Goal: Task Accomplishment & Management: Complete application form

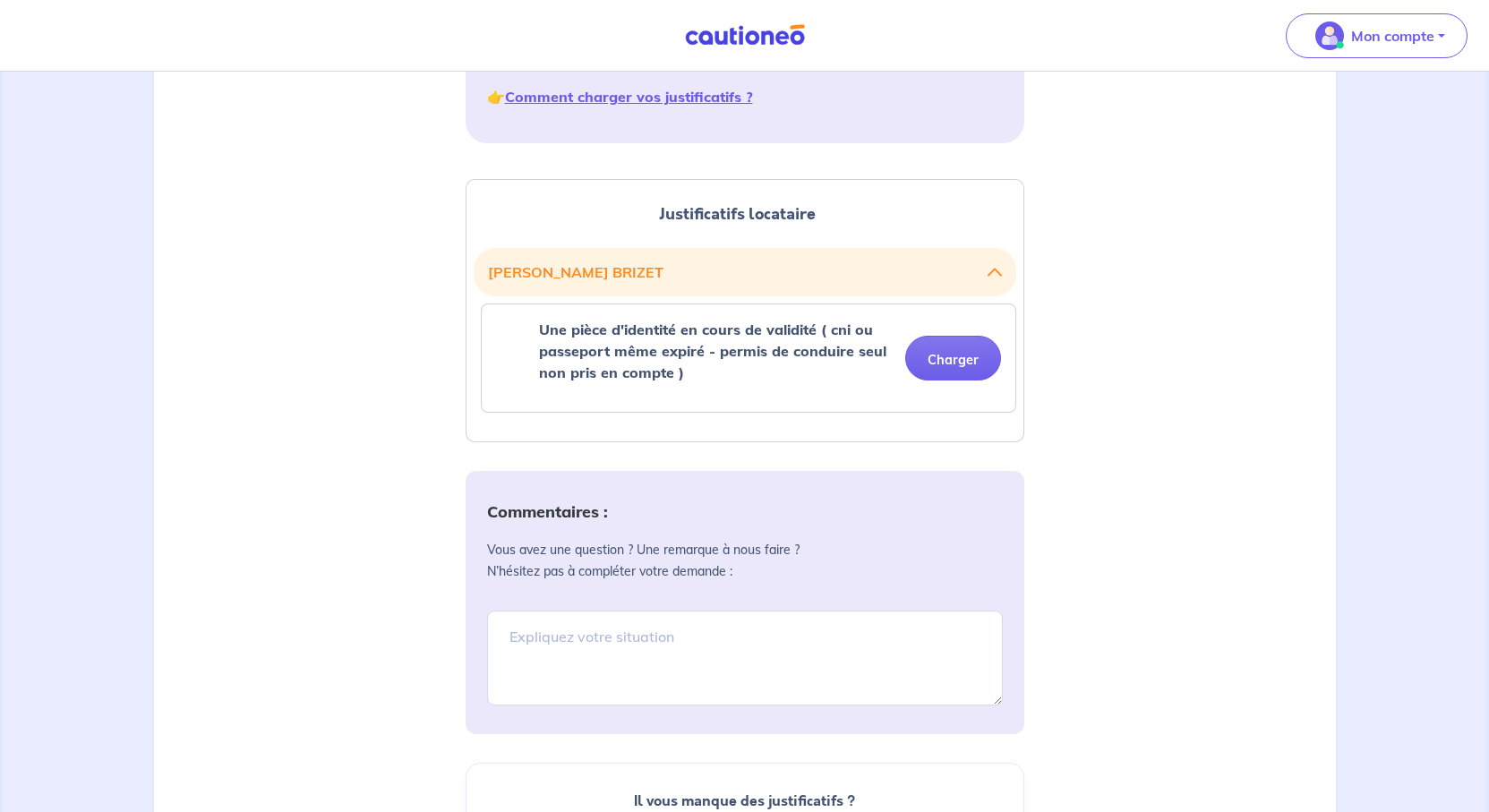
scroll to position [447, 0]
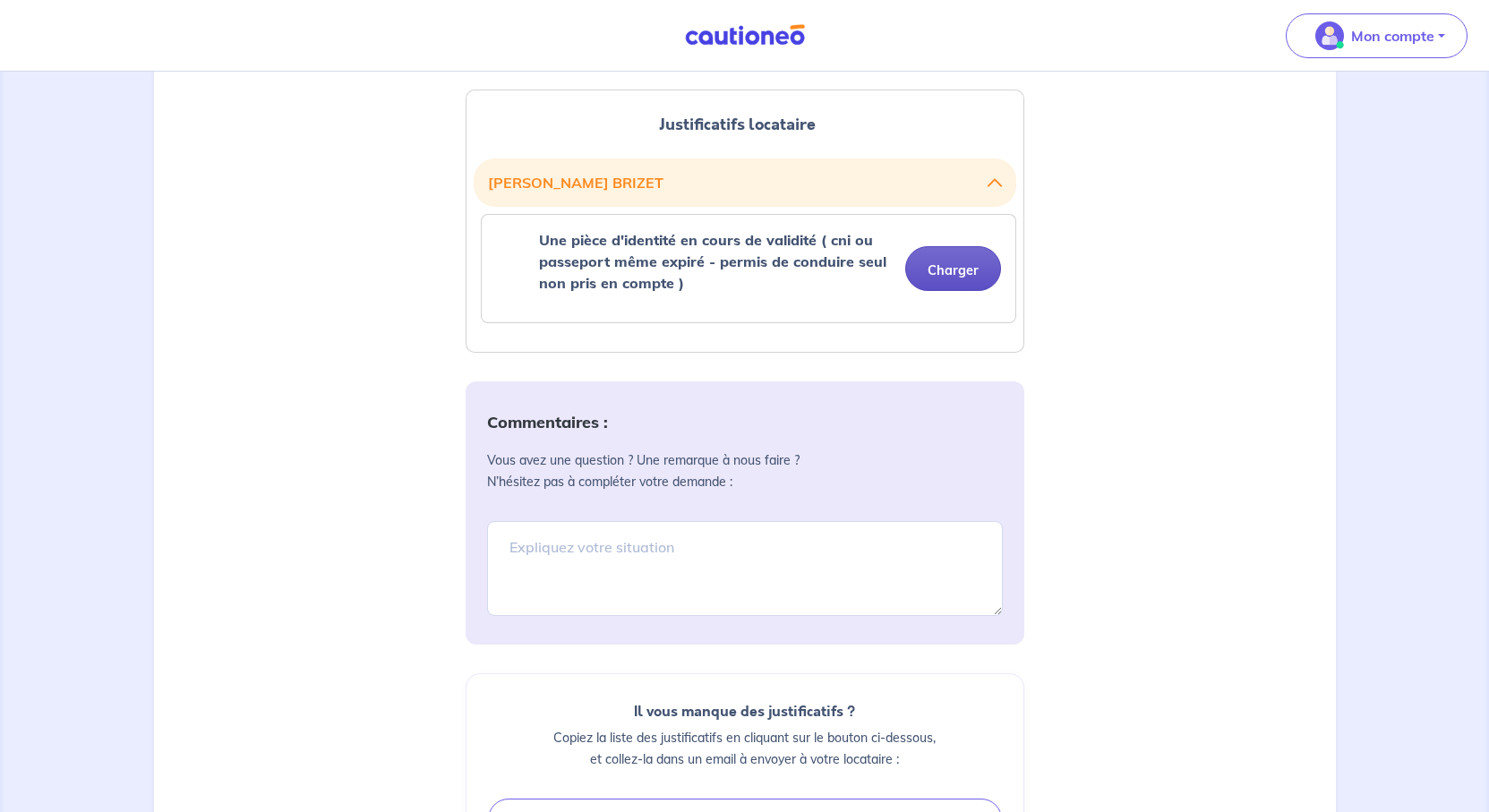
click at [922, 291] on button "Charger" at bounding box center [953, 269] width 96 height 45
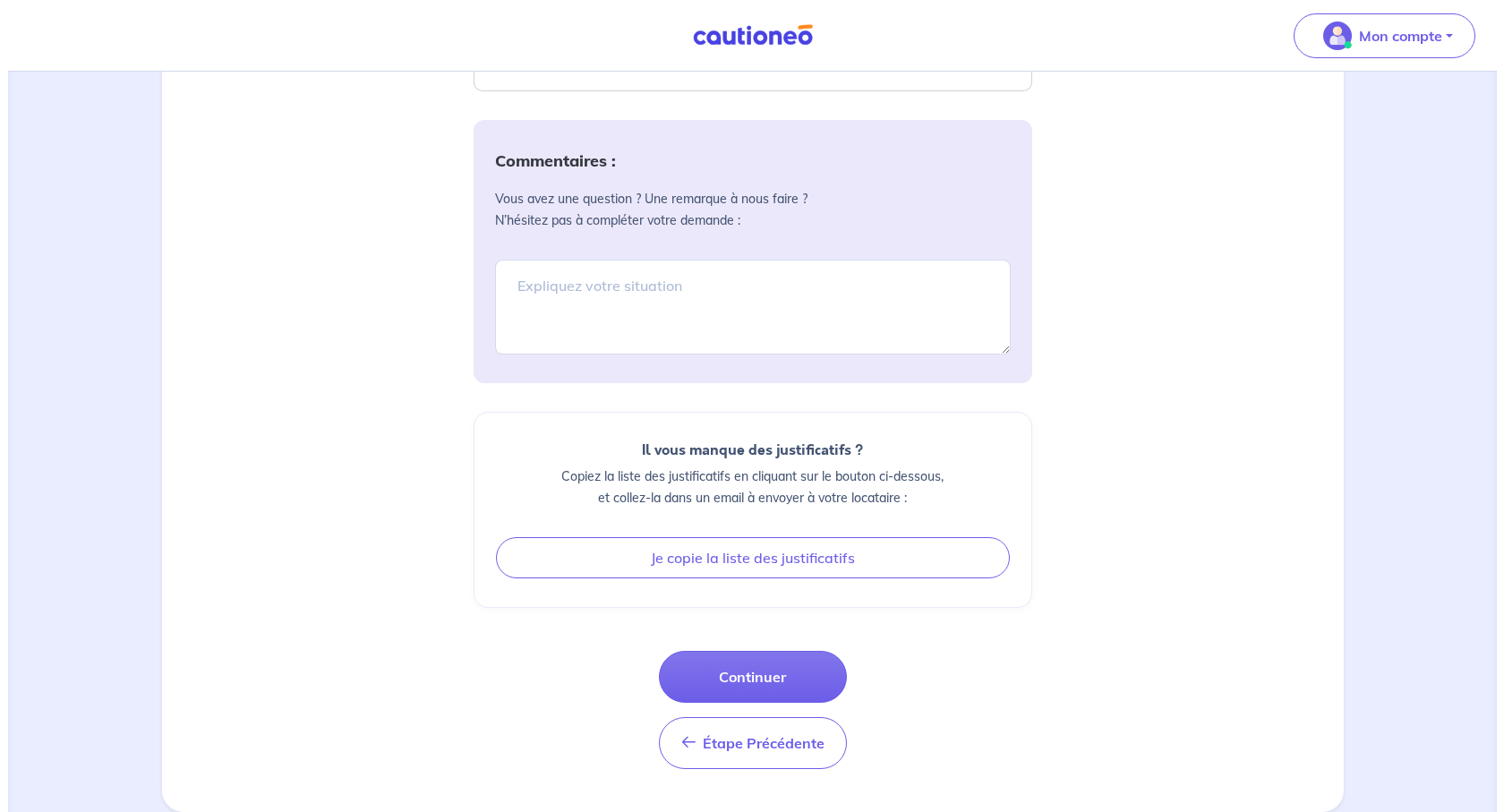
scroll to position [1257, 0]
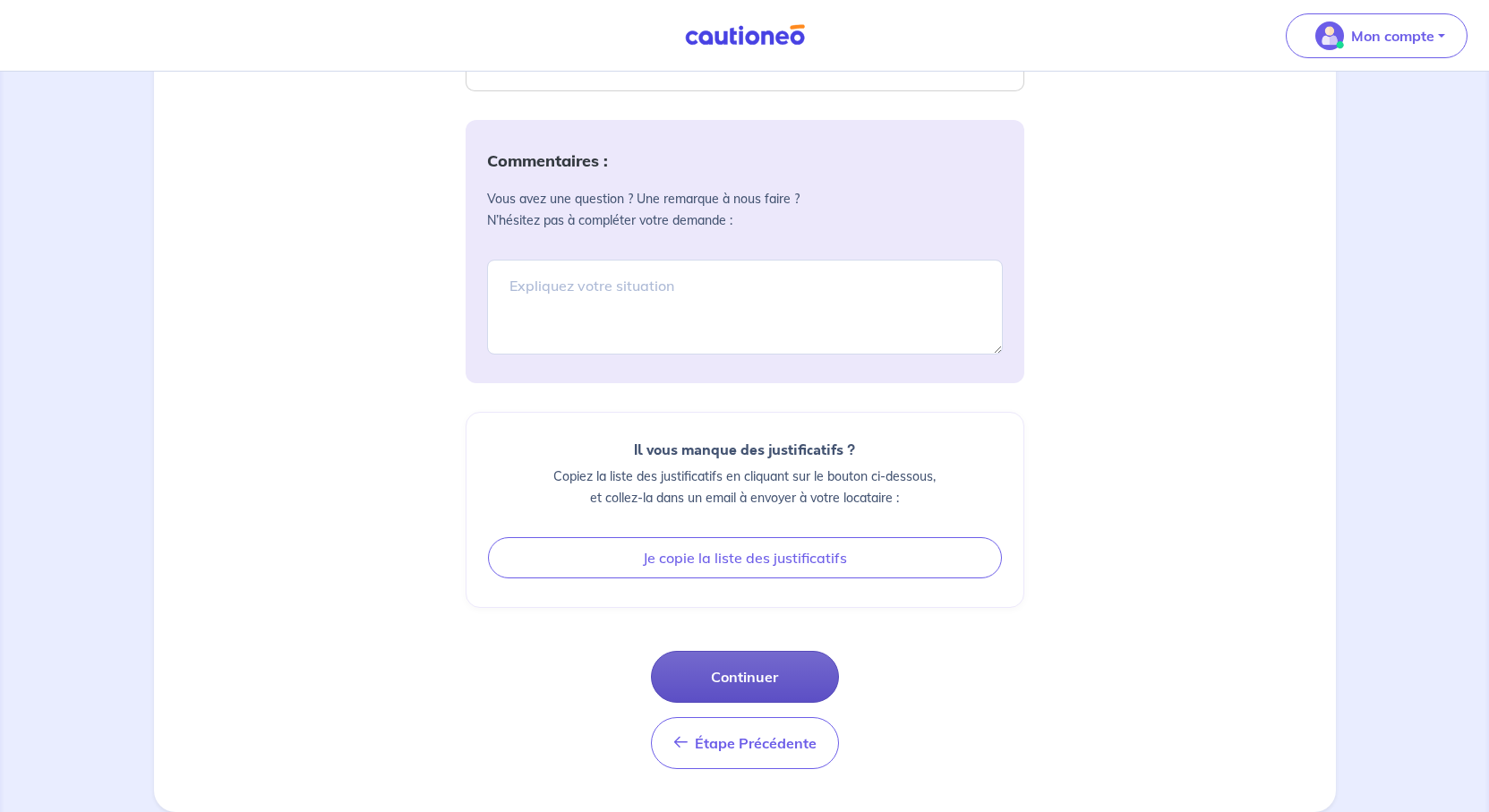
click at [778, 651] on button "Continuer" at bounding box center [745, 677] width 188 height 52
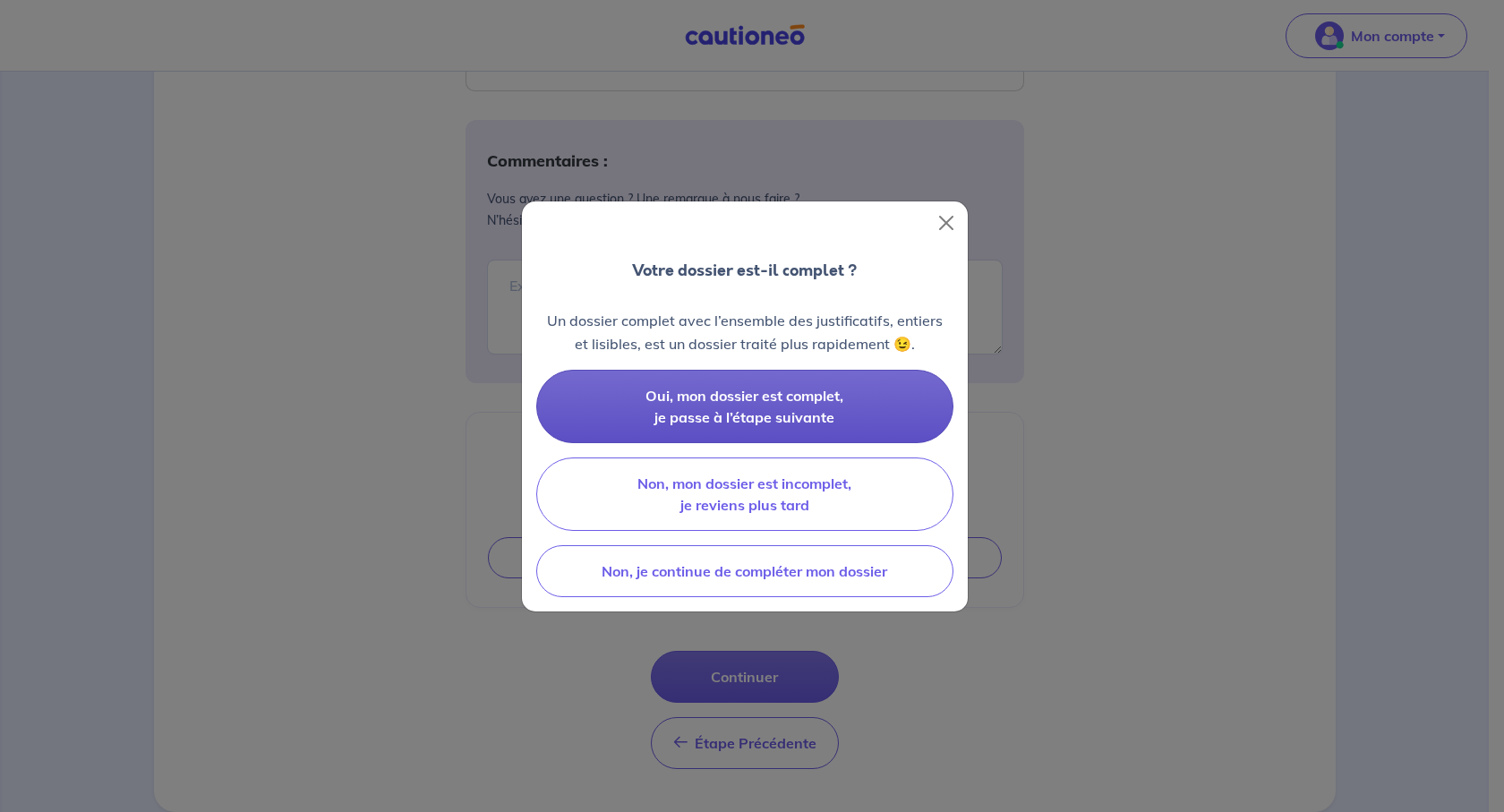
click at [803, 426] on span "Oui, mon dossier est complet, je passe à l’étape suivante" at bounding box center [745, 406] width 198 height 39
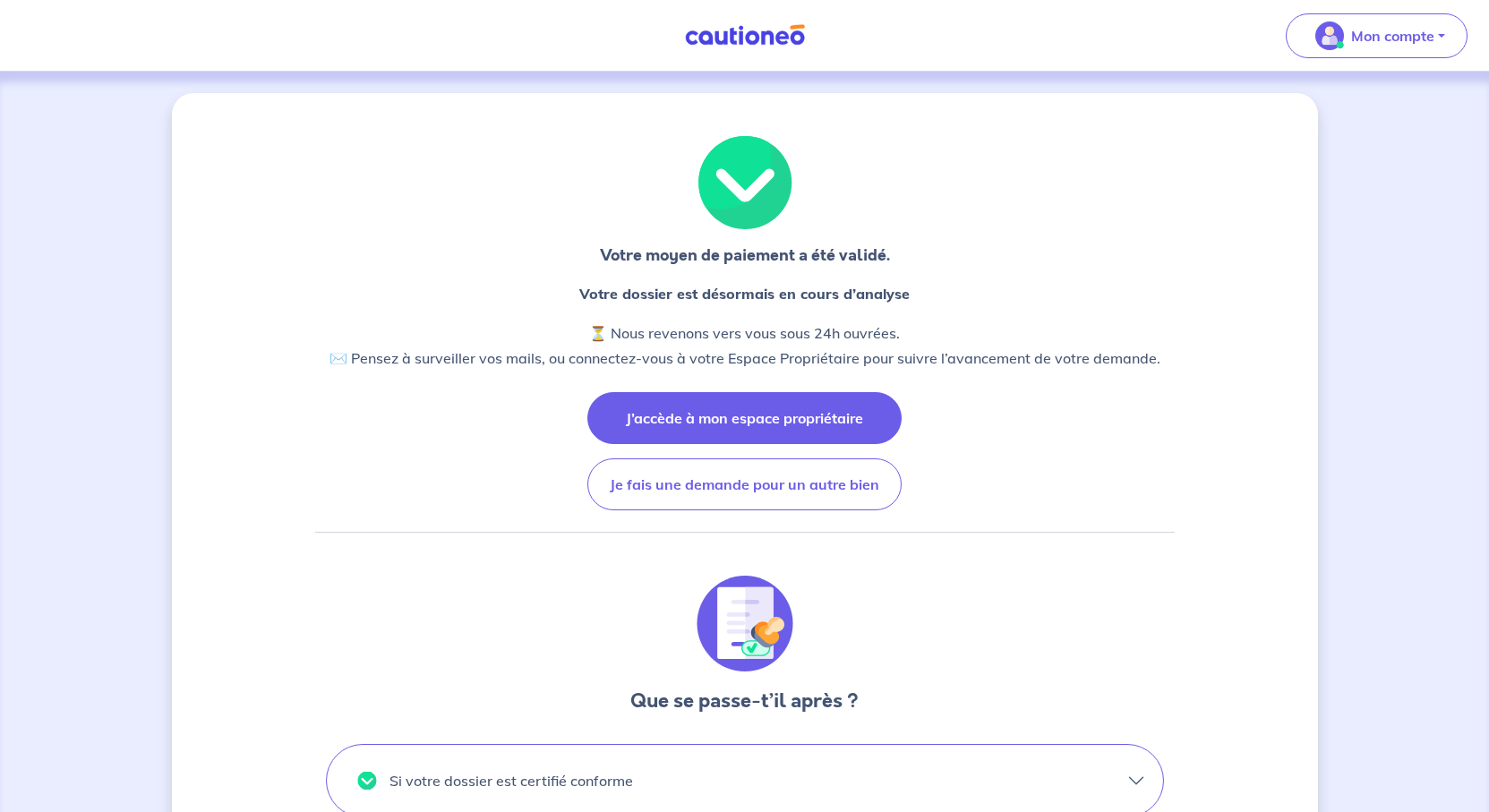
click at [788, 444] on button "J’accède à mon espace propriétaire" at bounding box center [744, 418] width 314 height 52
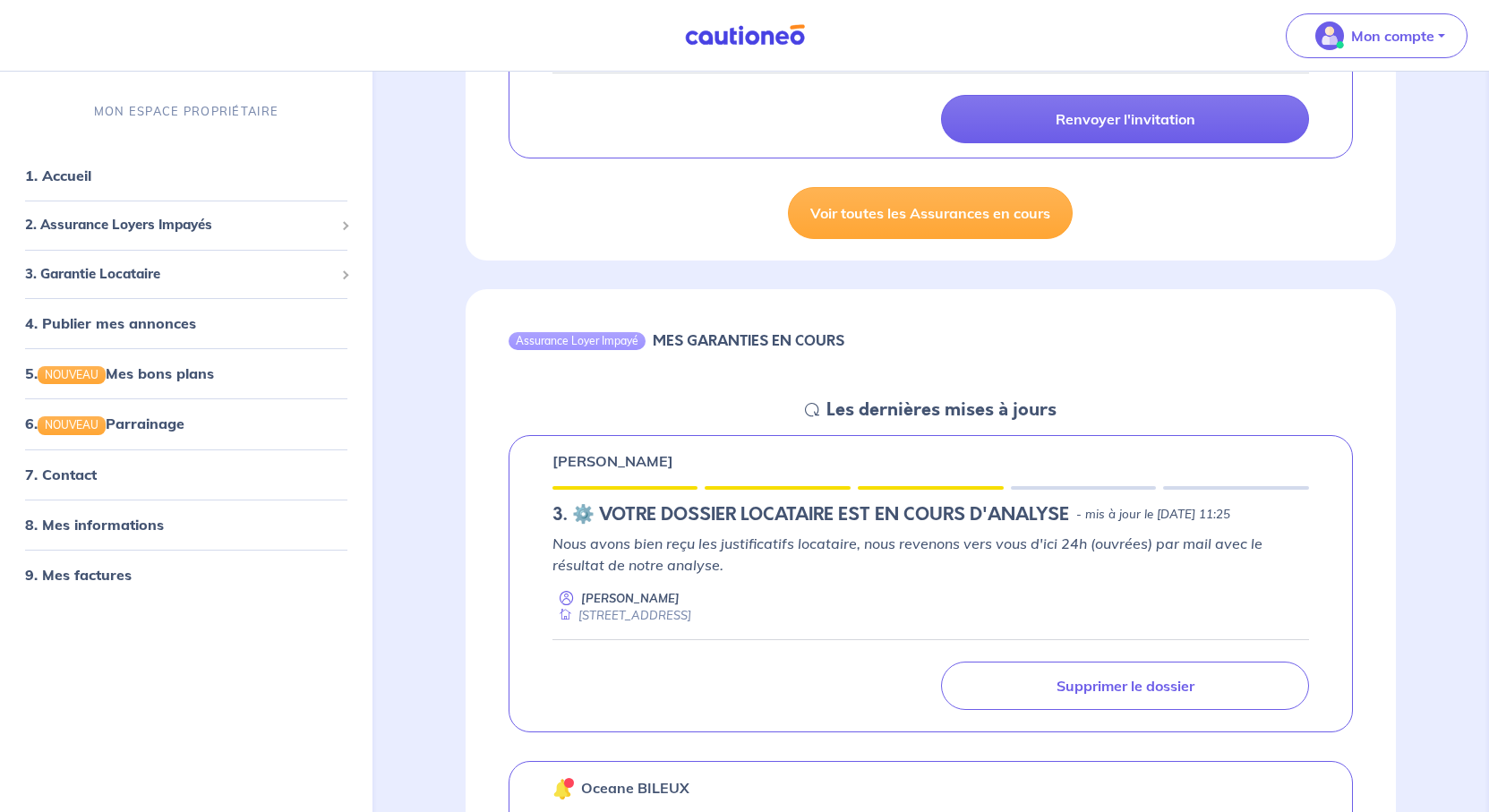
scroll to position [806, 0]
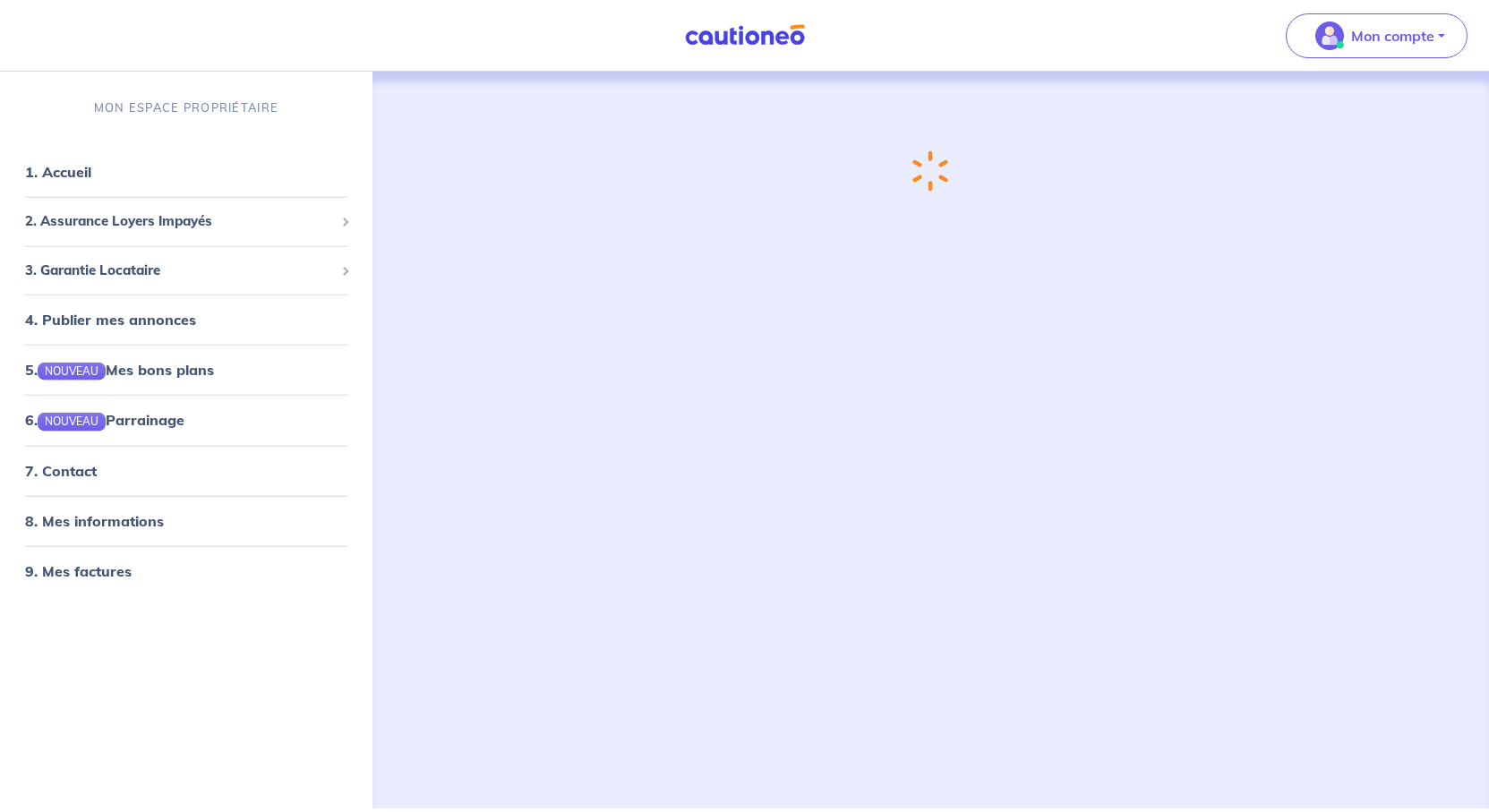
scroll to position [9, 0]
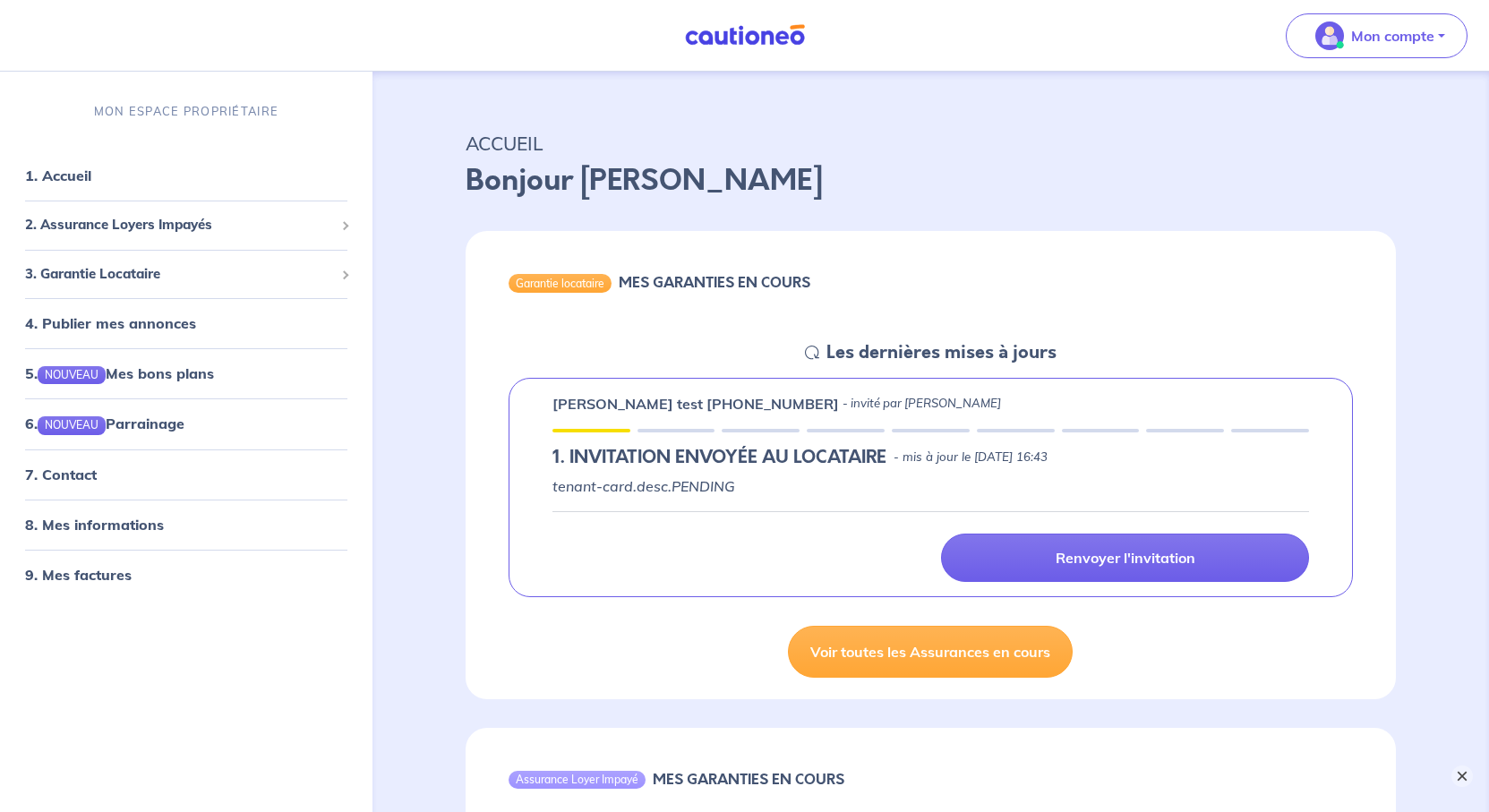
click at [1461, 779] on button "×" at bounding box center [1462, 776] width 21 height 21
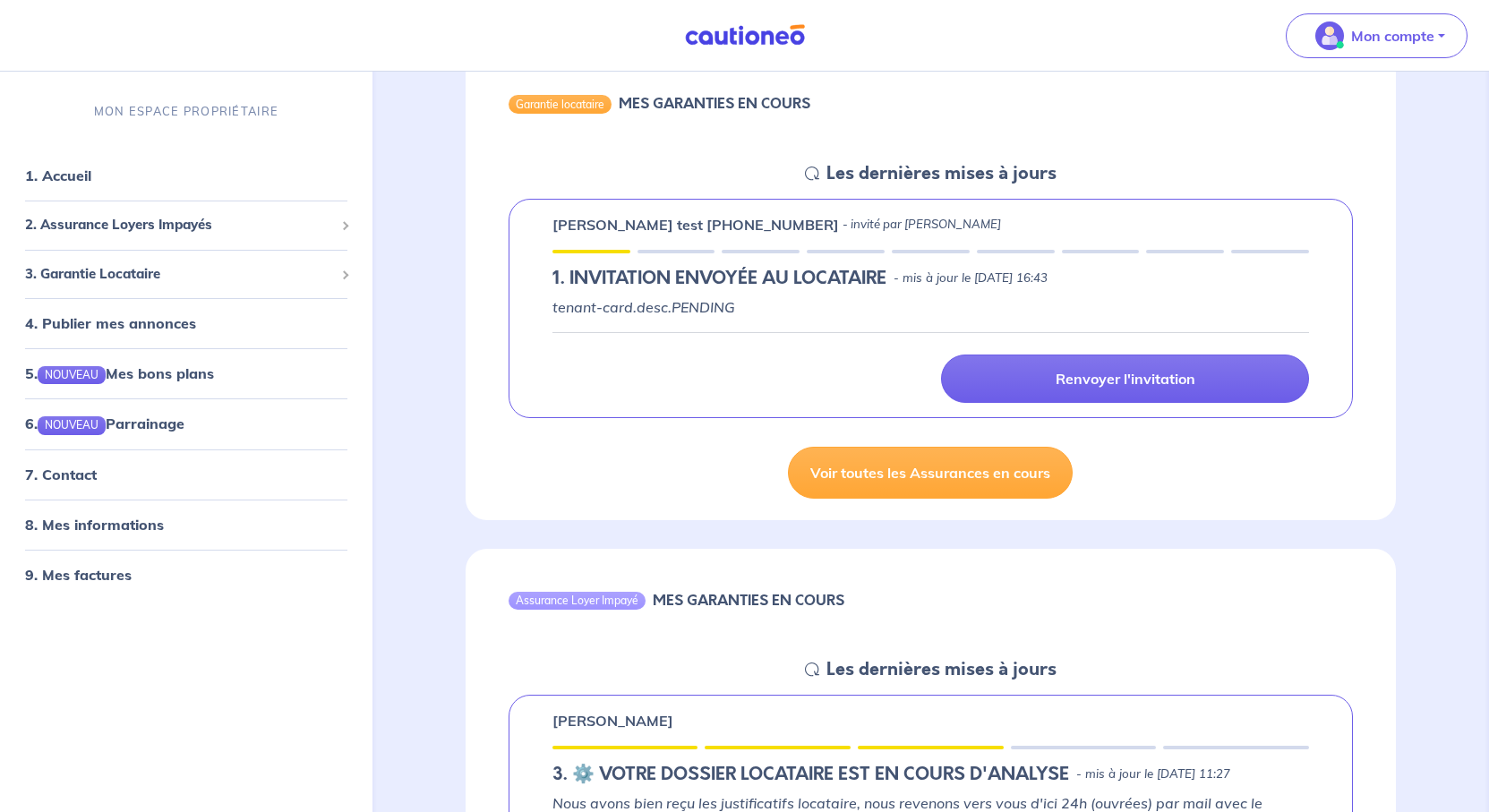
scroll to position [0, 0]
